Goal: Information Seeking & Learning: Learn about a topic

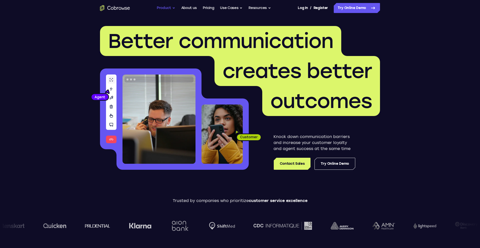
click at [165, 7] on button "Product" at bounding box center [166, 8] width 19 height 10
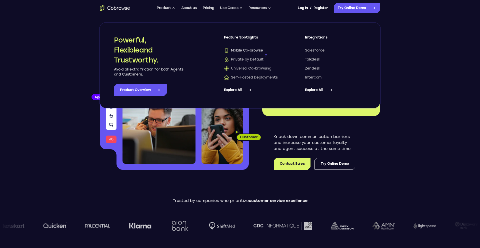
click at [243, 50] on span "Mobile Co-browse" at bounding box center [243, 50] width 39 height 5
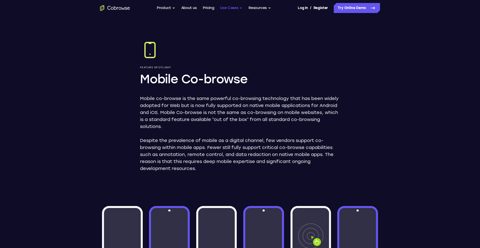
click at [233, 8] on button "Use Cases" at bounding box center [231, 8] width 23 height 10
